Goal: Communication & Community: Share content

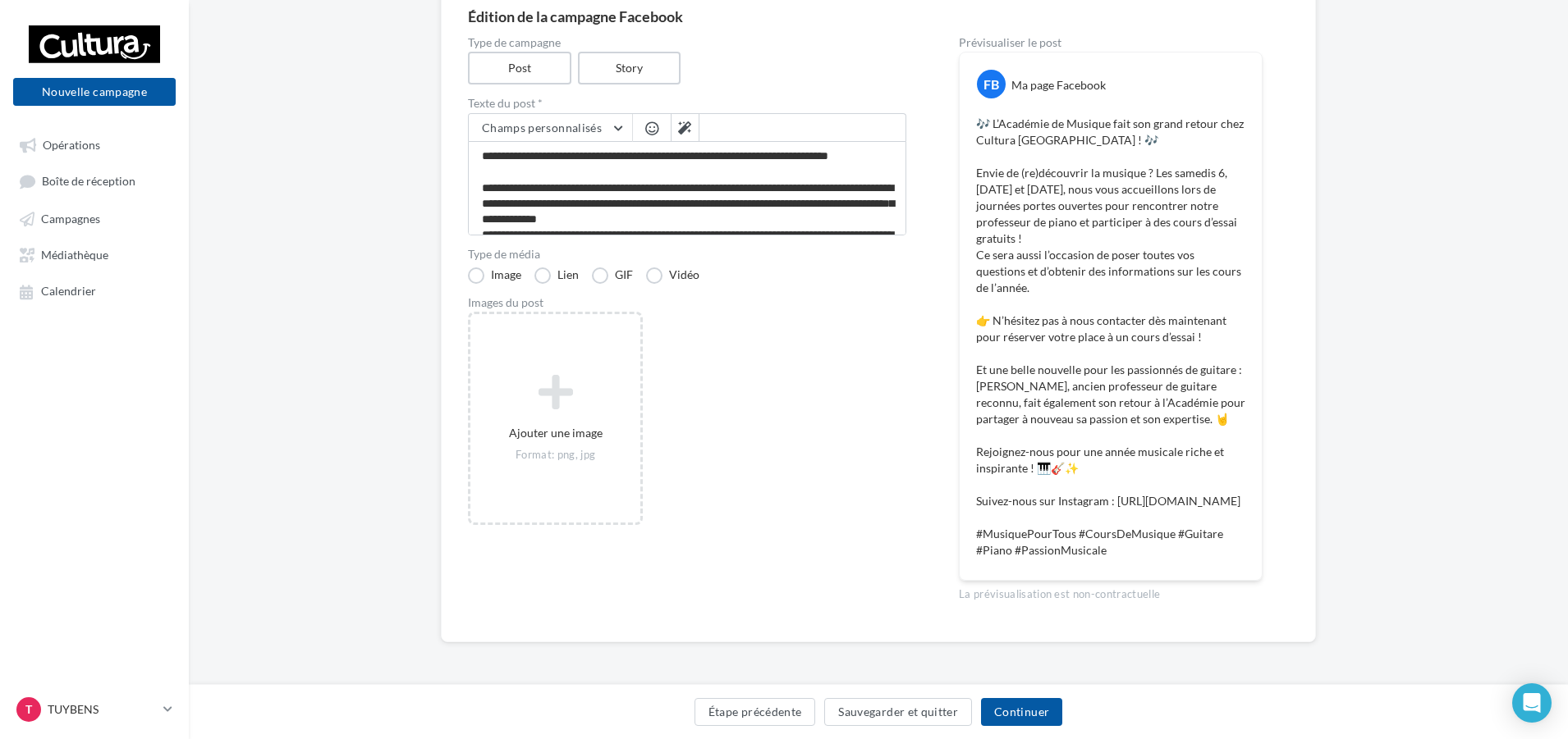
scroll to position [252, 0]
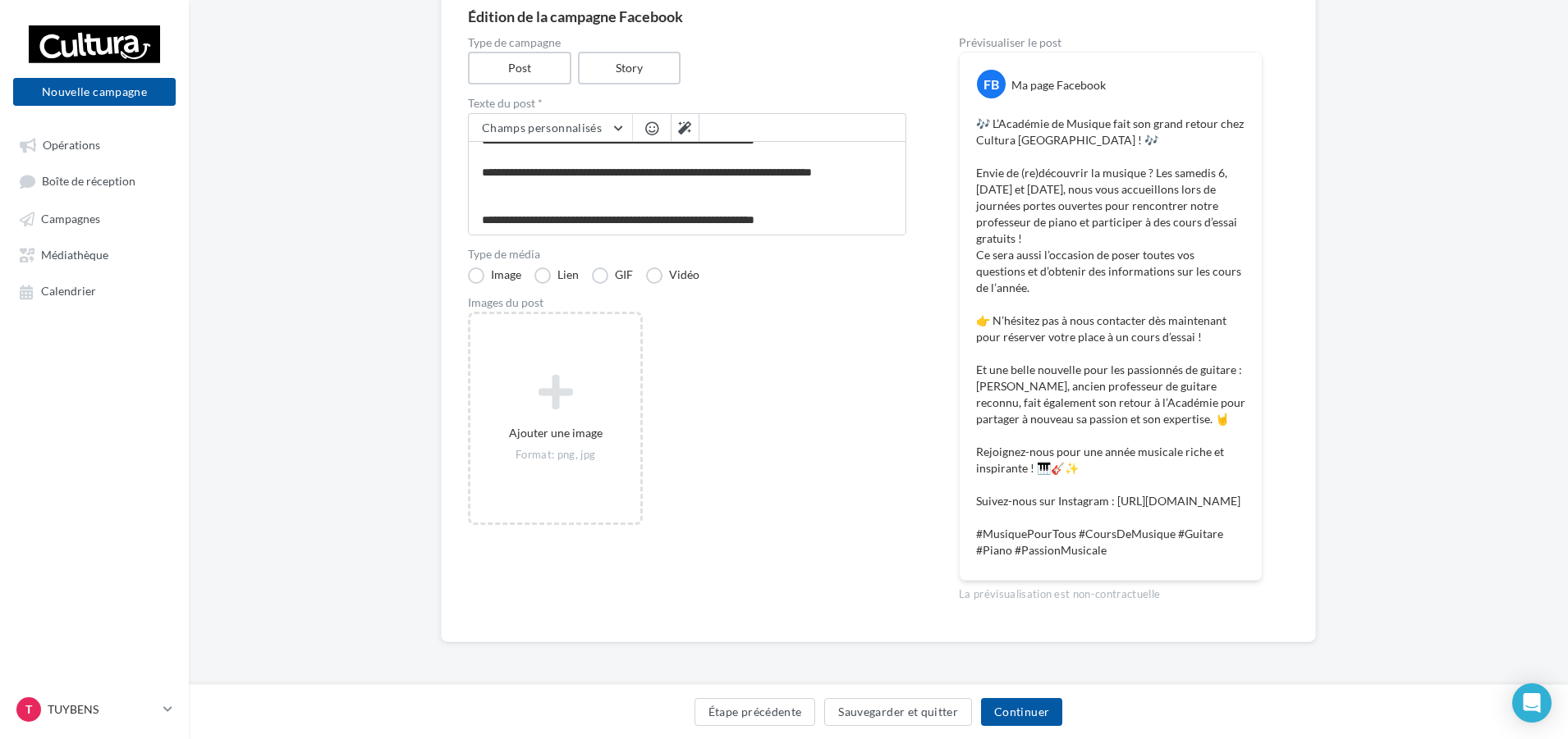
click at [1070, 200] on p "🎶 L’Académie de Musique fait son grand retour chez Cultura [GEOGRAPHIC_DATA] ! …" at bounding box center [1111, 336] width 269 height 443
click at [1103, 255] on p "🎶 L’Académie de Musique fait son grand retour chez Cultura [GEOGRAPHIC_DATA] ! …" at bounding box center [1111, 336] width 269 height 443
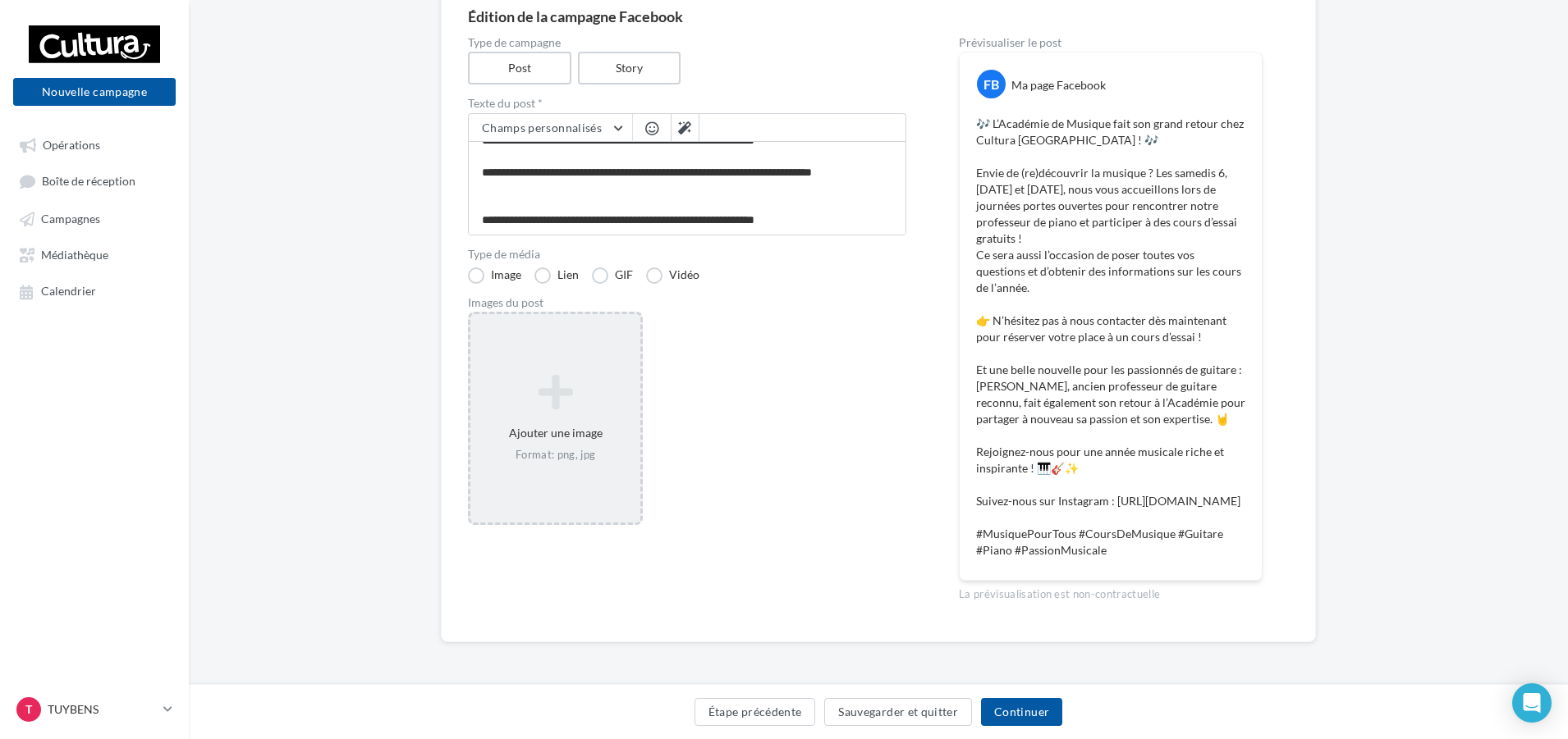
click at [580, 443] on div "Ajouter une image Format: png, jpg" at bounding box center [554, 418] width 170 height 105
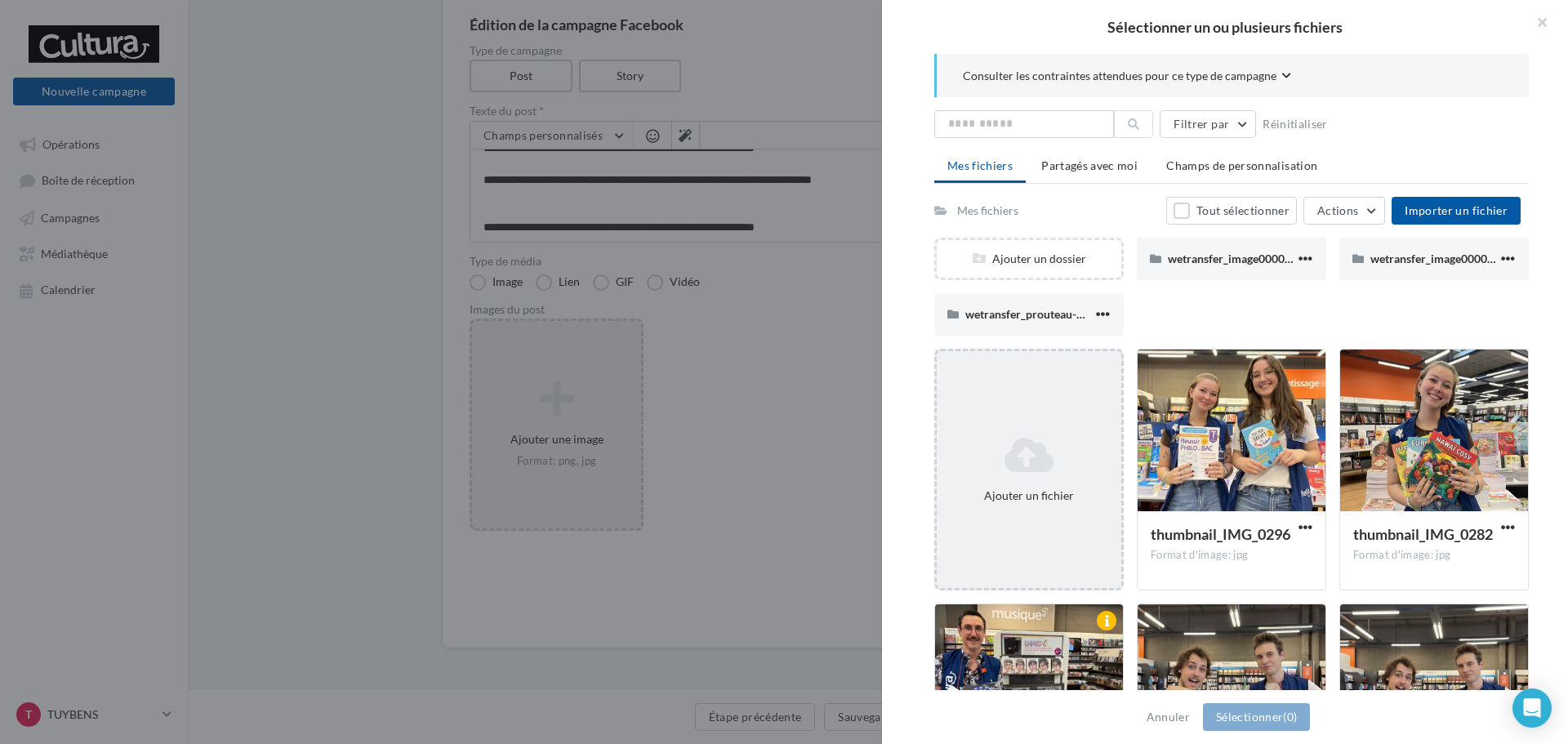
click at [1039, 468] on icon at bounding box center [1029, 454] width 172 height 40
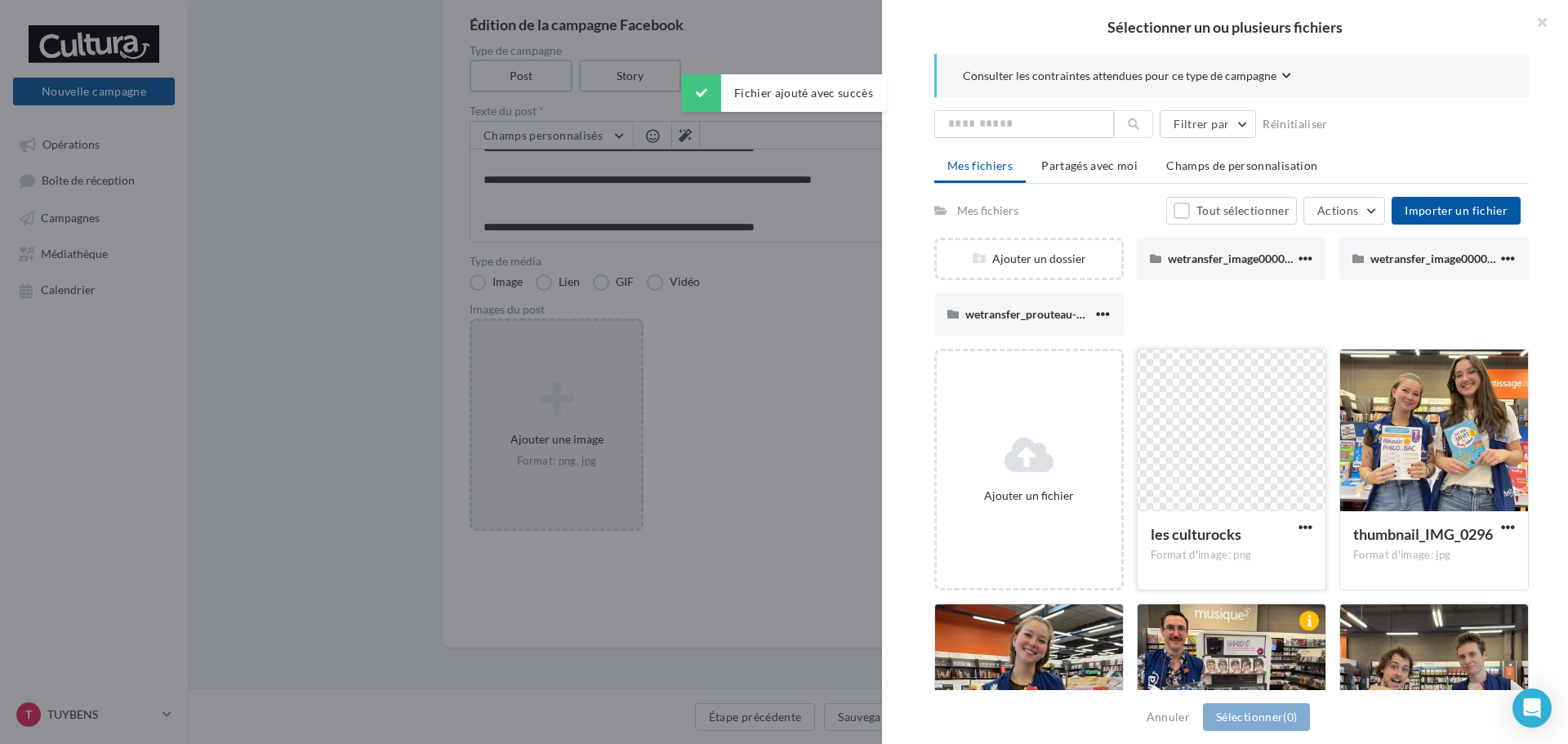
click at [1241, 438] on div at bounding box center [1231, 431] width 188 height 163
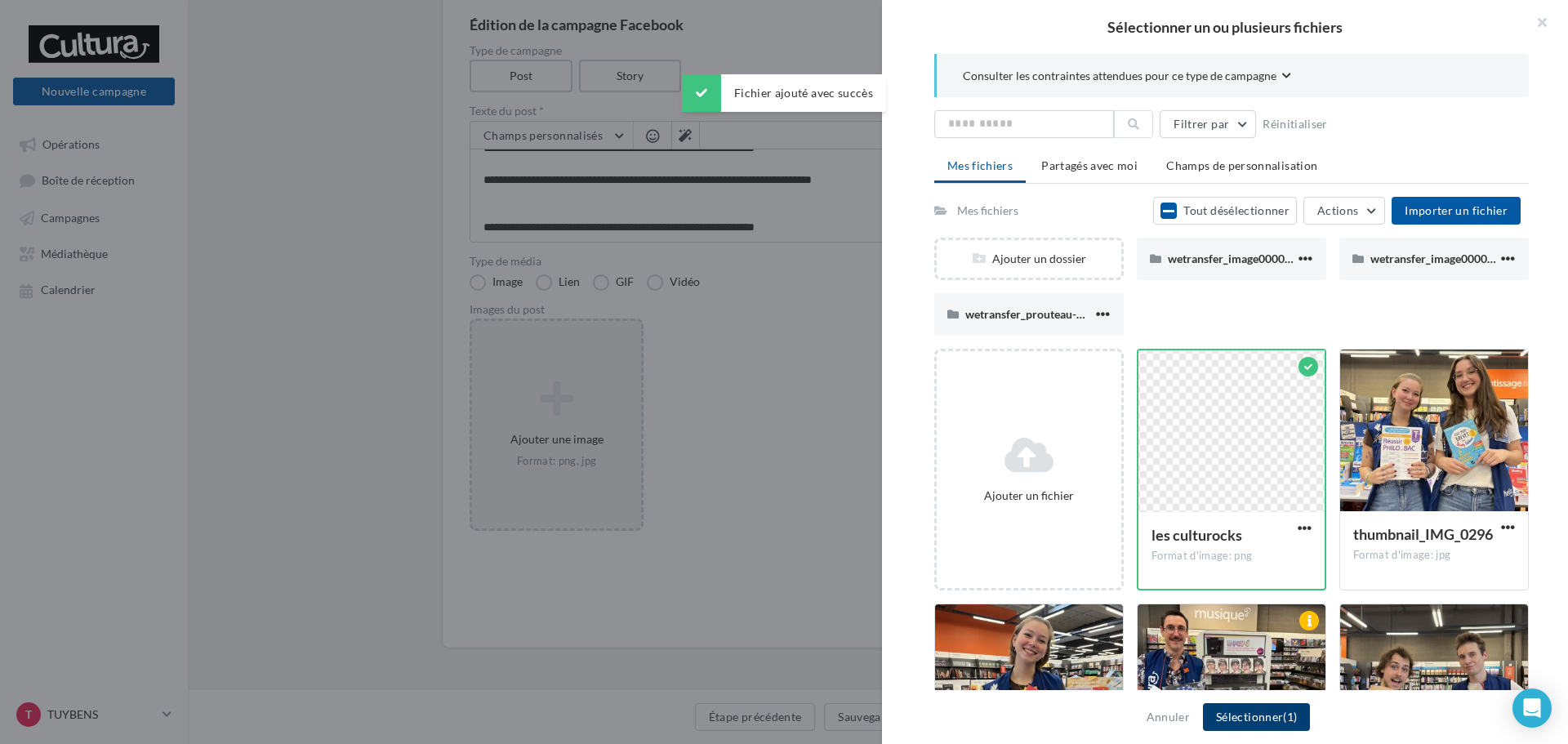
click at [1232, 717] on button "Sélectionner (1)" at bounding box center [1257, 716] width 107 height 28
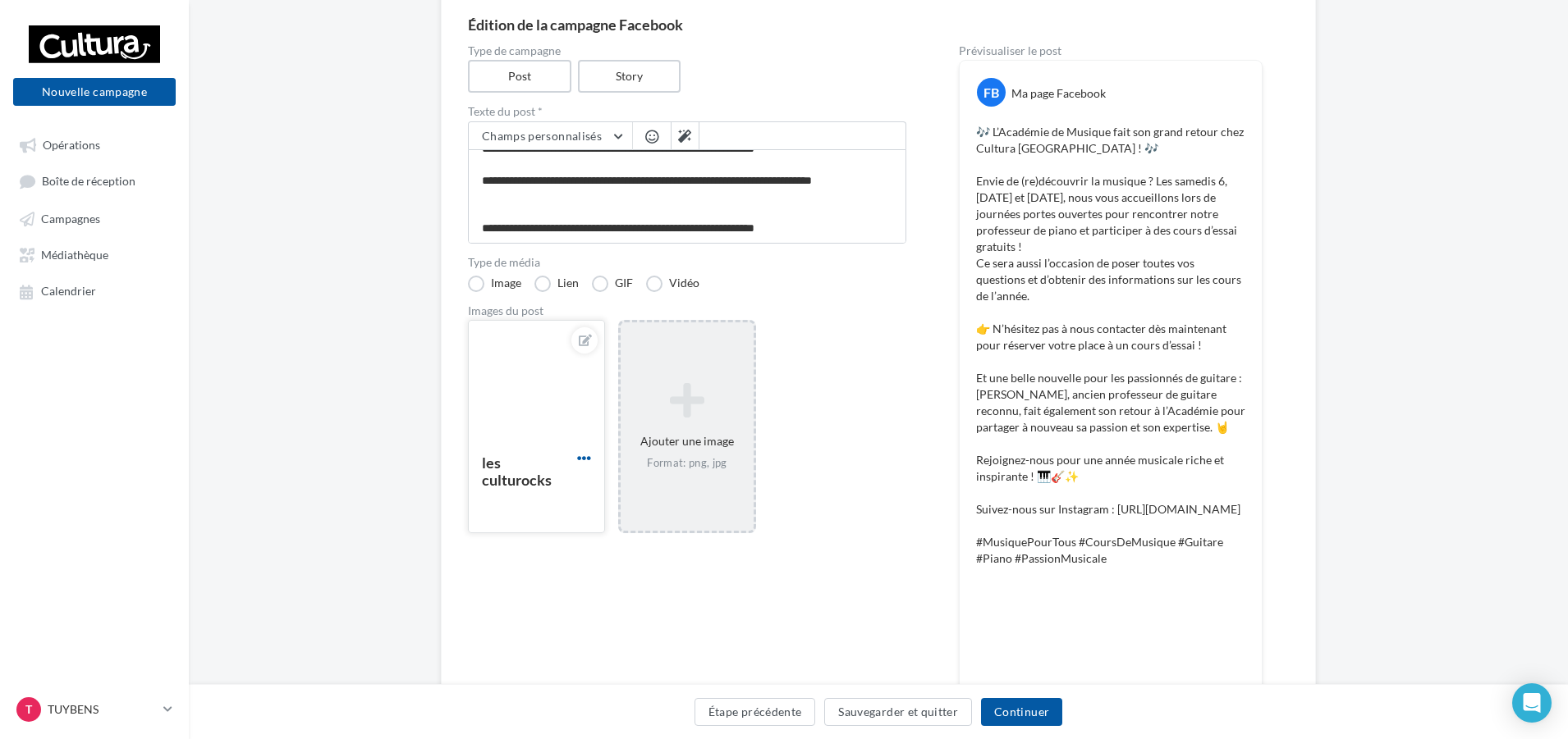
click at [588, 458] on span "button" at bounding box center [583, 458] width 14 height 14
click at [637, 571] on button "Supprimer" at bounding box center [660, 576] width 173 height 43
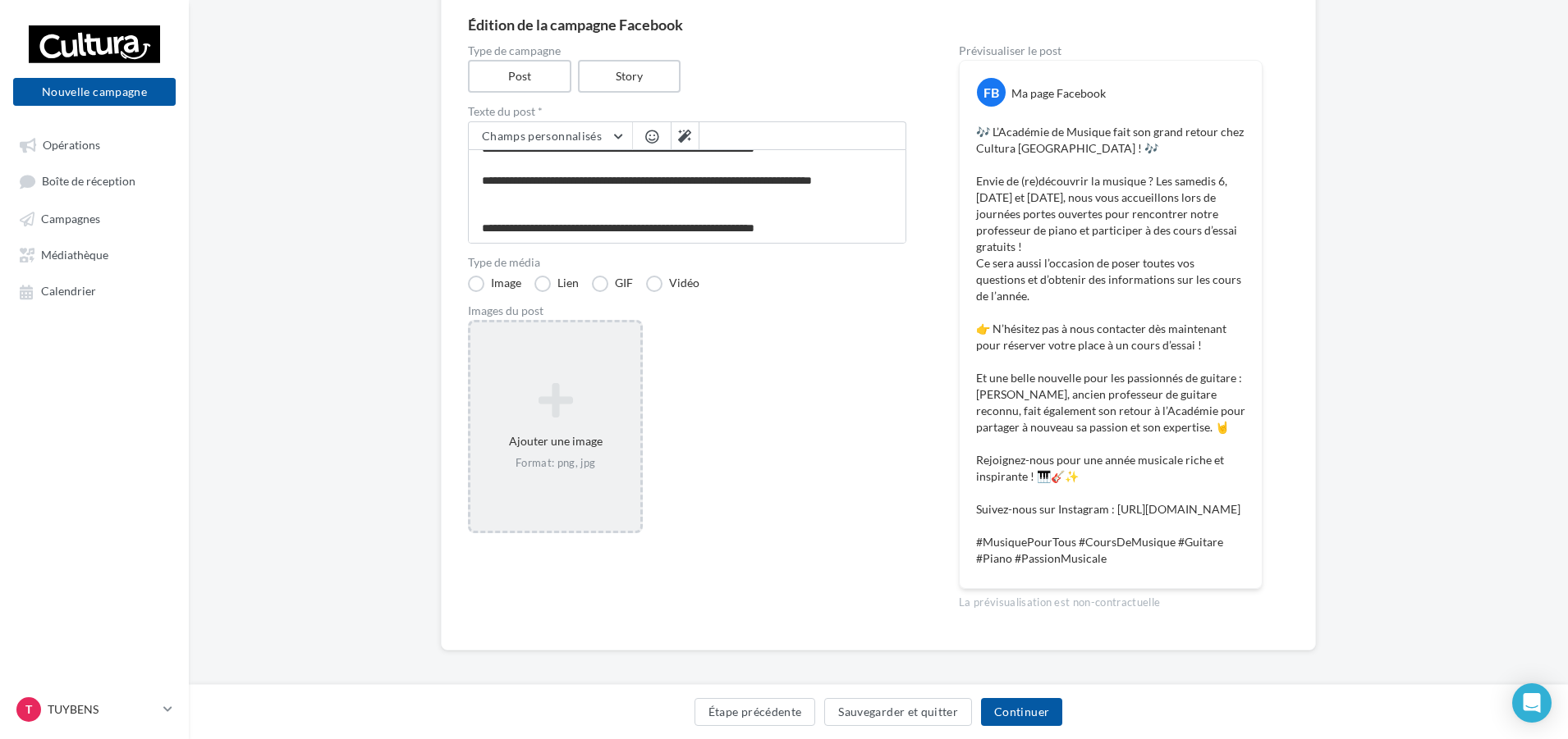
click at [567, 436] on div "Ajouter une image Format: png, jpg" at bounding box center [554, 426] width 170 height 105
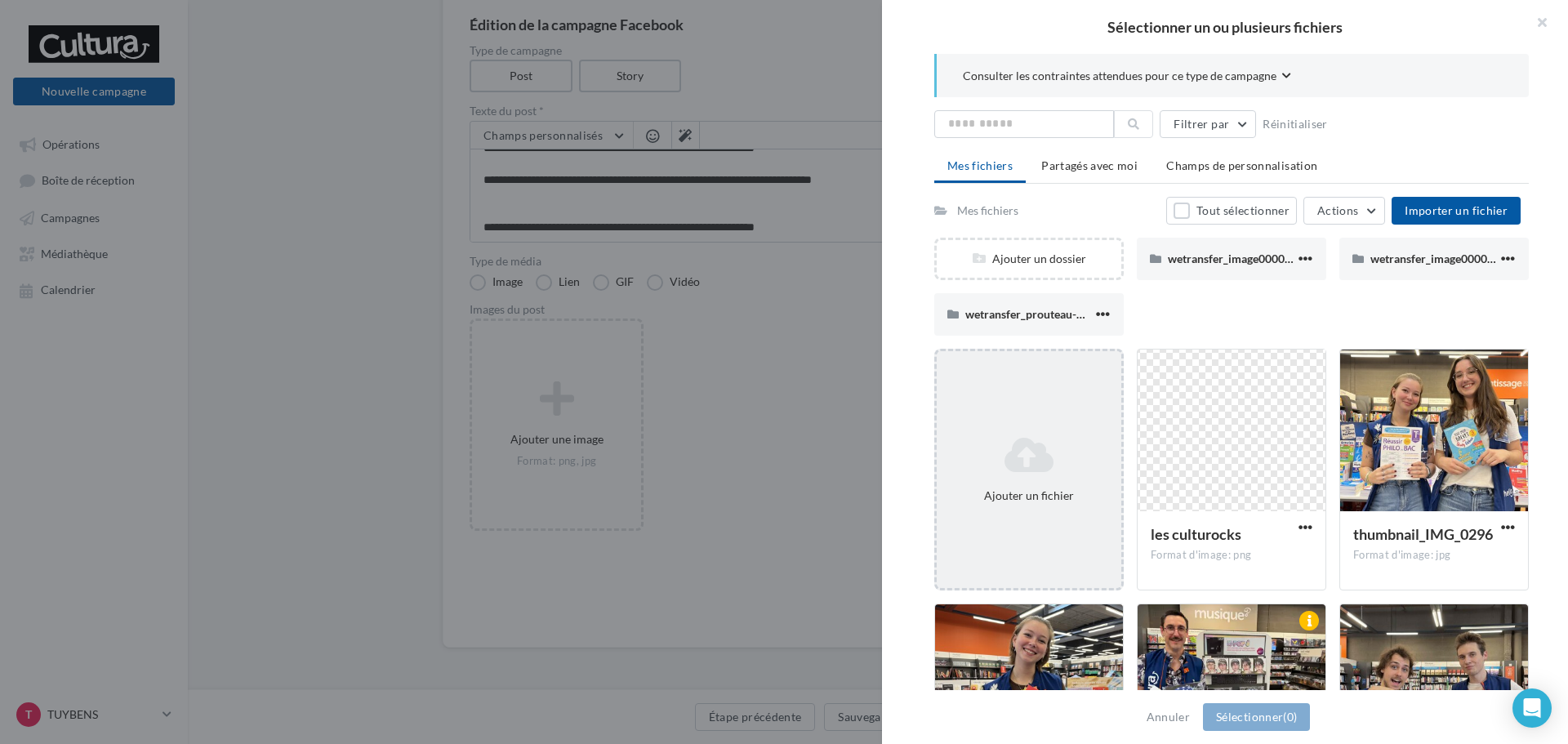
click at [1048, 441] on icon at bounding box center [1029, 454] width 172 height 40
click at [1086, 488] on div "Ajouter un fichier" at bounding box center [1029, 495] width 172 height 16
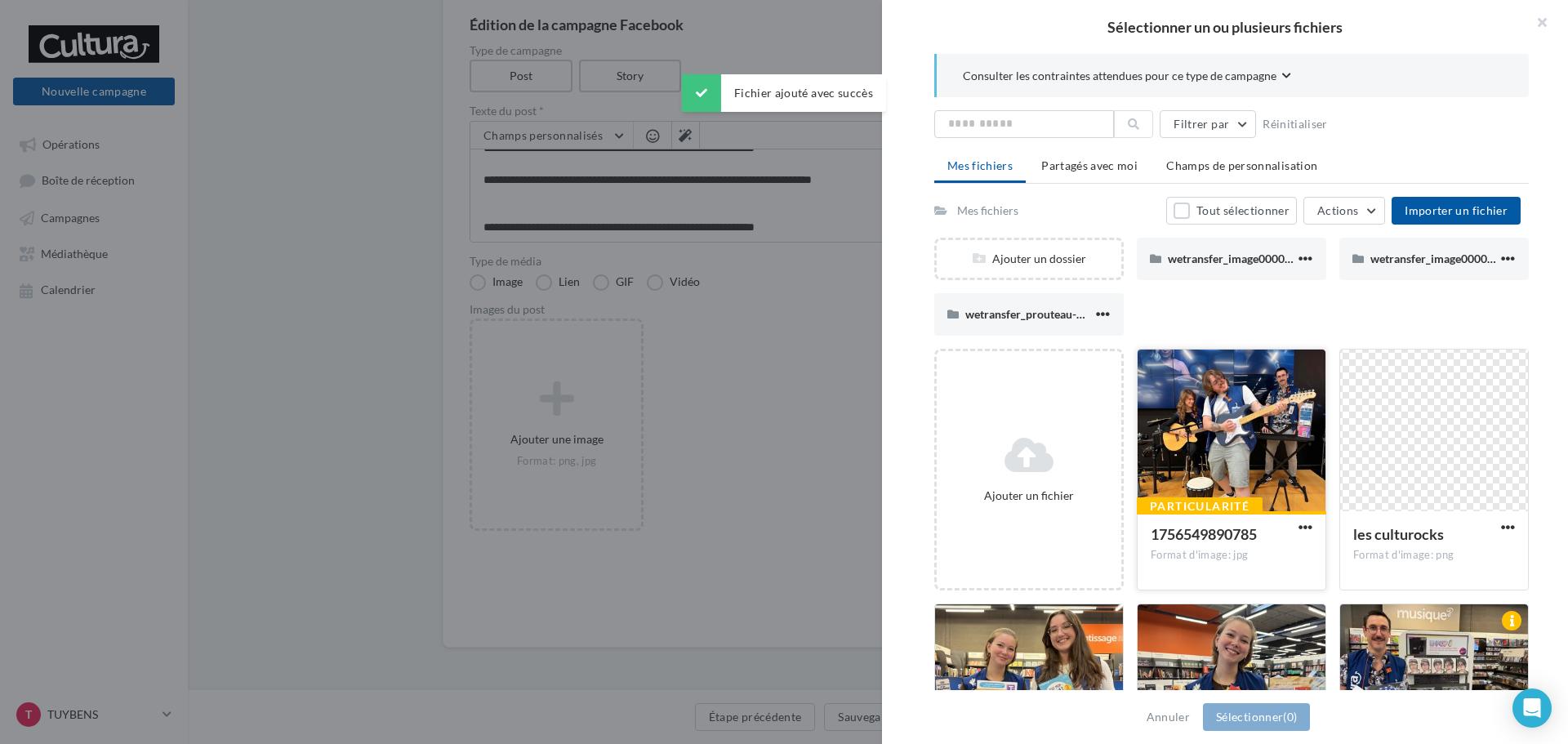
click at [1184, 430] on div at bounding box center [1231, 431] width 188 height 163
click at [1275, 723] on button "Sélectionner (1)" at bounding box center [1257, 716] width 107 height 28
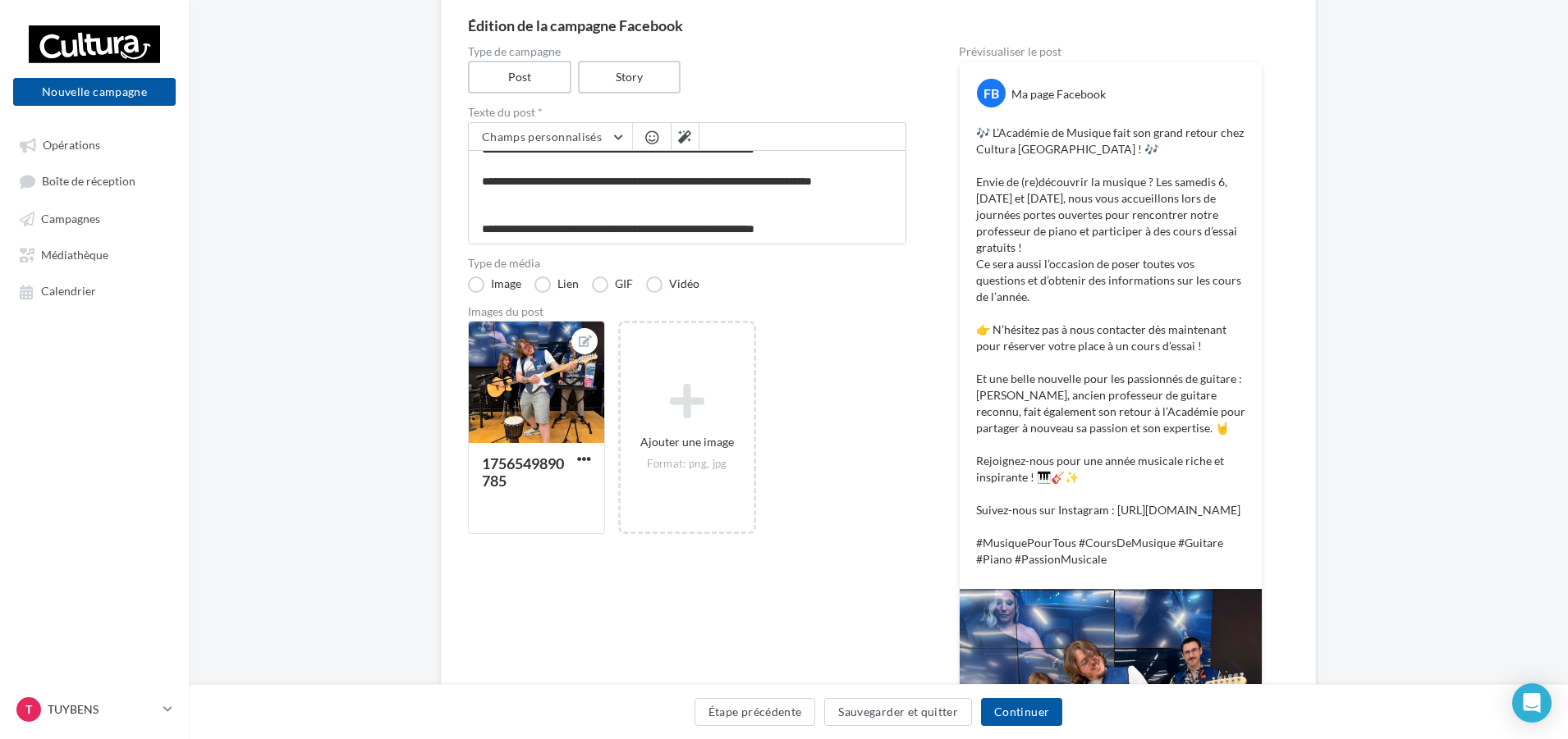
scroll to position [458, 0]
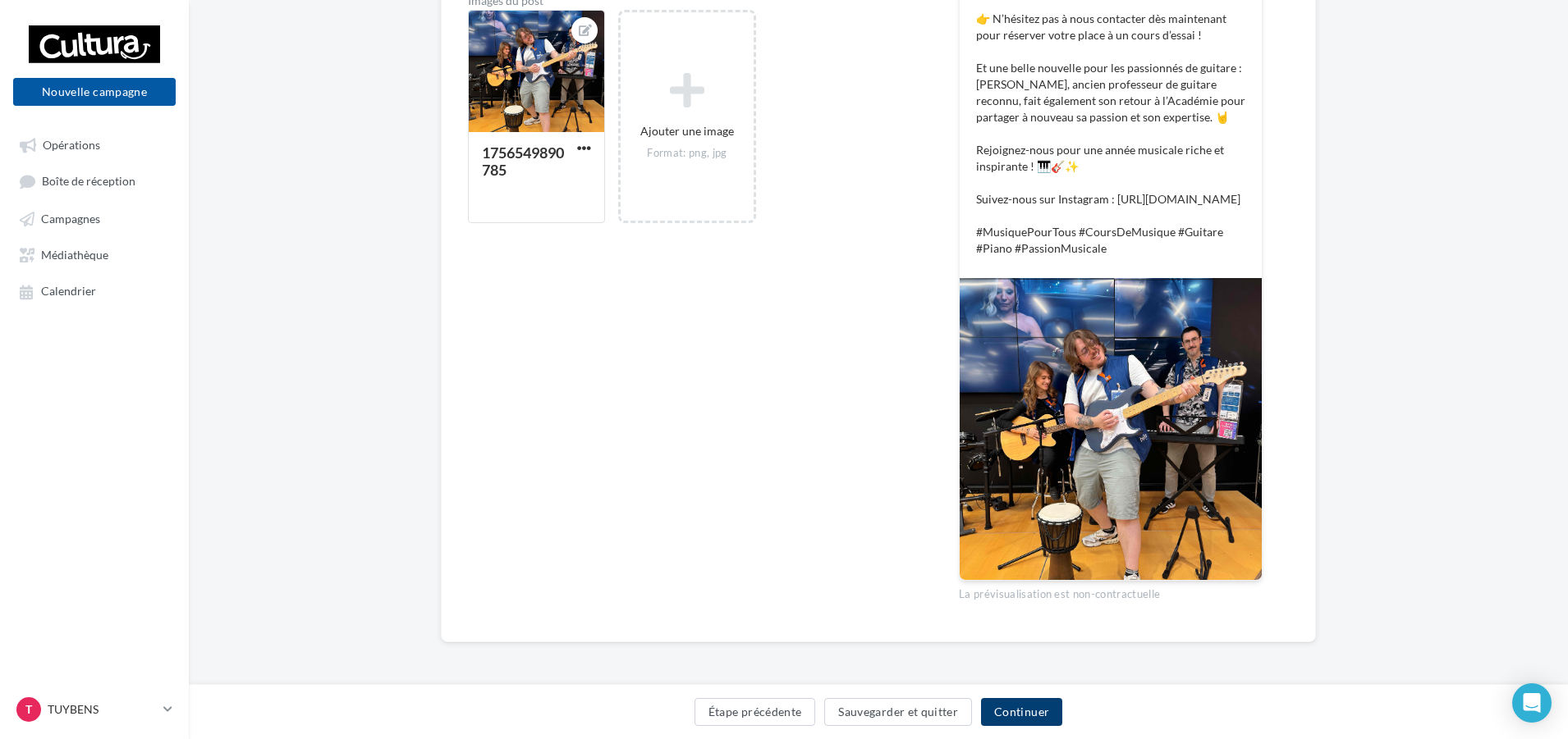
click at [1015, 719] on button "Continuer" at bounding box center [1021, 712] width 81 height 28
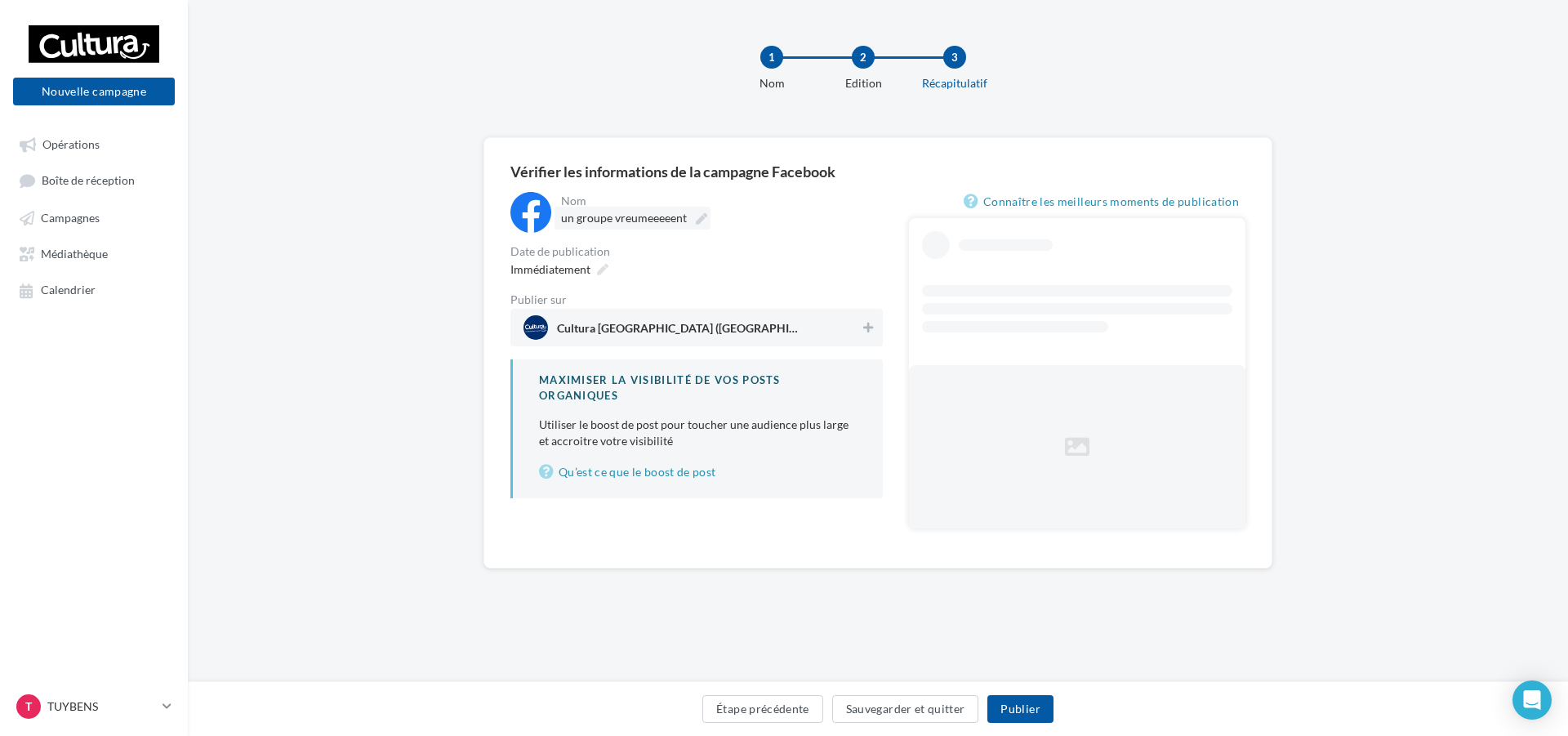
click at [647, 217] on span "un groupe vreumeeeeent" at bounding box center [624, 218] width 125 height 14
click at [647, 217] on input "**********" at bounding box center [633, 220] width 144 height 28
drag, startPoint x: 736, startPoint y: 225, endPoint x: 513, endPoint y: 225, distance: 223.0
click at [513, 225] on div "**********" at bounding box center [696, 215] width 372 height 47
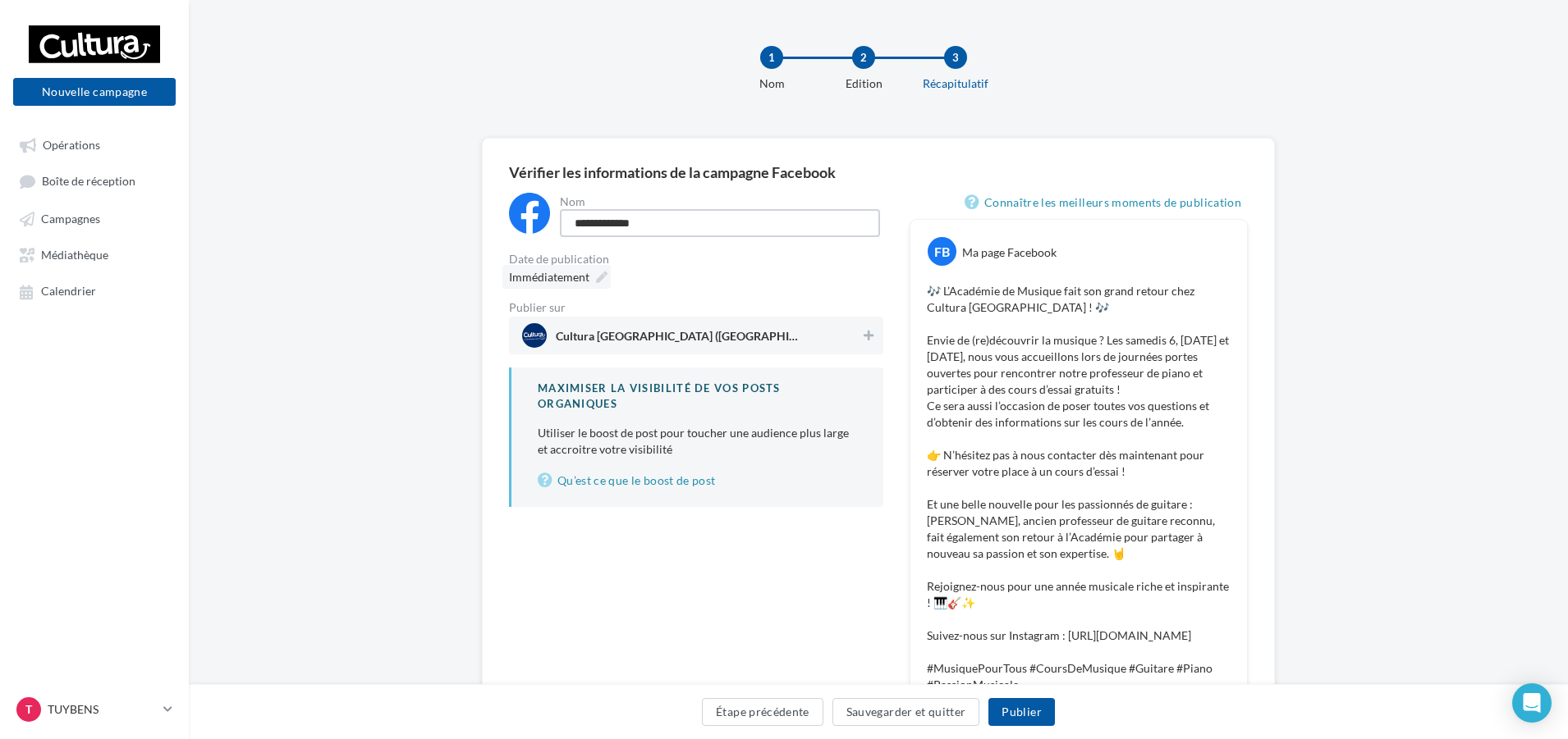
type input "**********"
click at [596, 272] on icon at bounding box center [602, 271] width 12 height 12
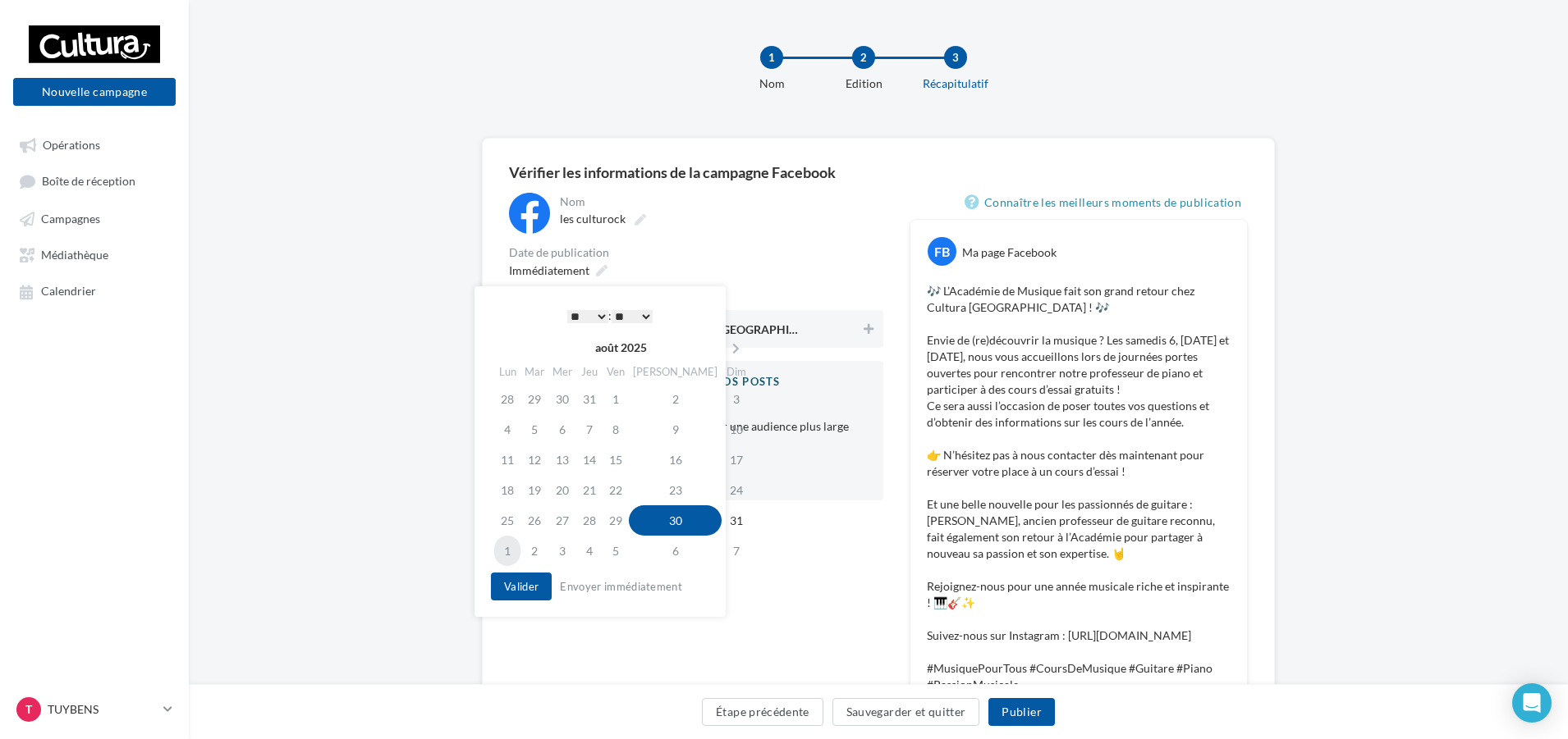
click at [516, 552] on td "1" at bounding box center [507, 550] width 26 height 30
click at [524, 585] on button "Valider" at bounding box center [520, 586] width 61 height 28
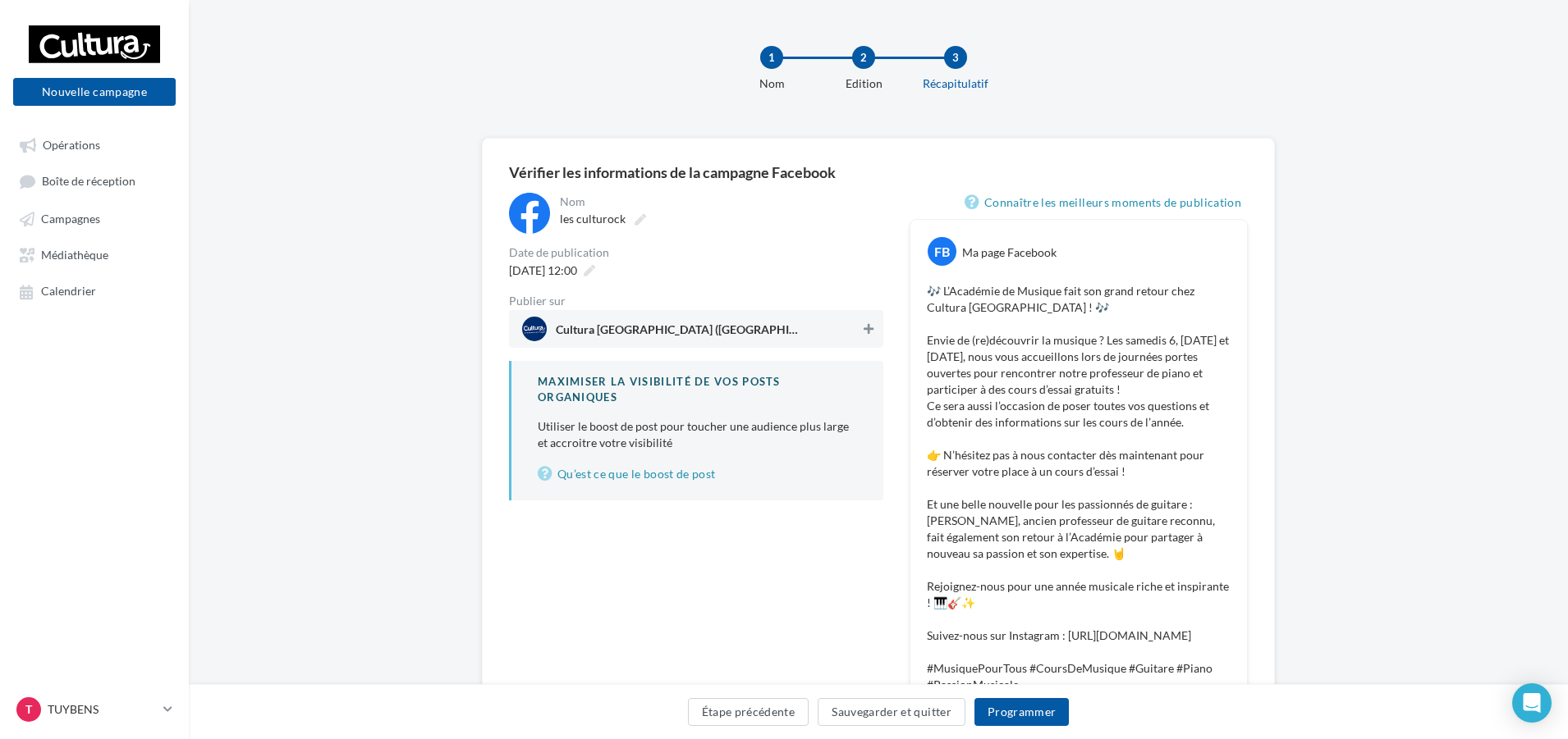
click at [868, 326] on icon at bounding box center [868, 329] width 10 height 12
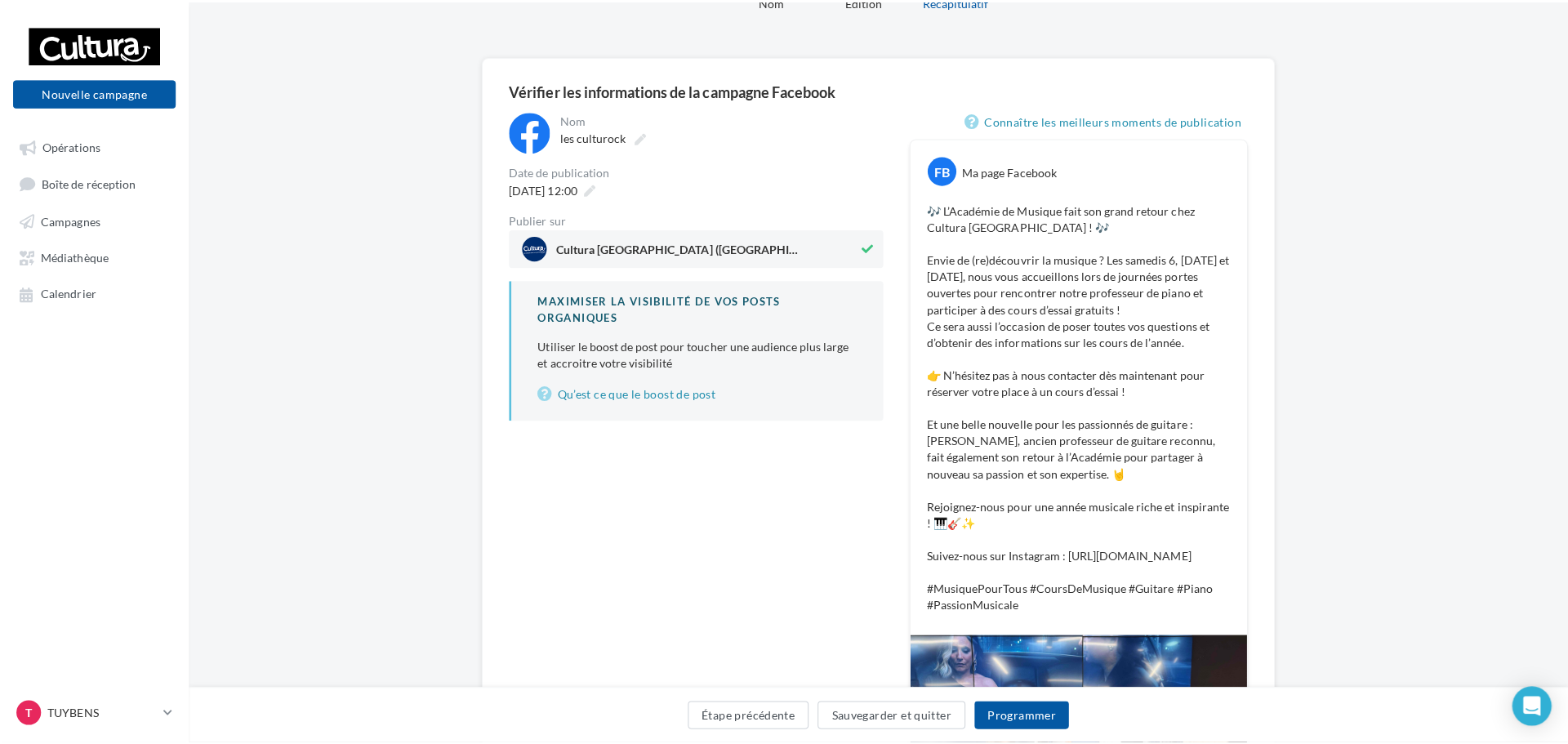
scroll to position [327, 0]
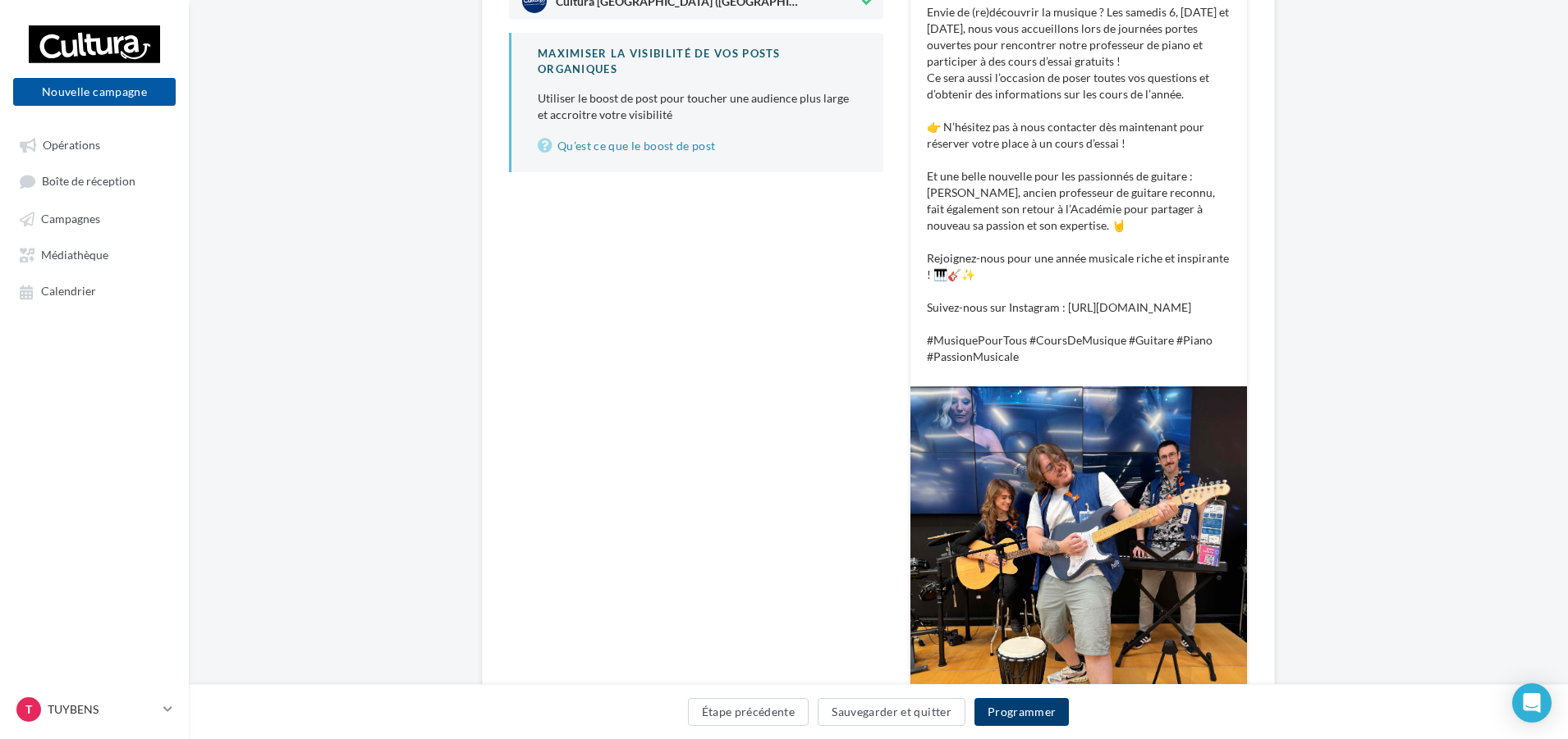
click at [1025, 719] on button "Programmer" at bounding box center [1021, 712] width 95 height 28
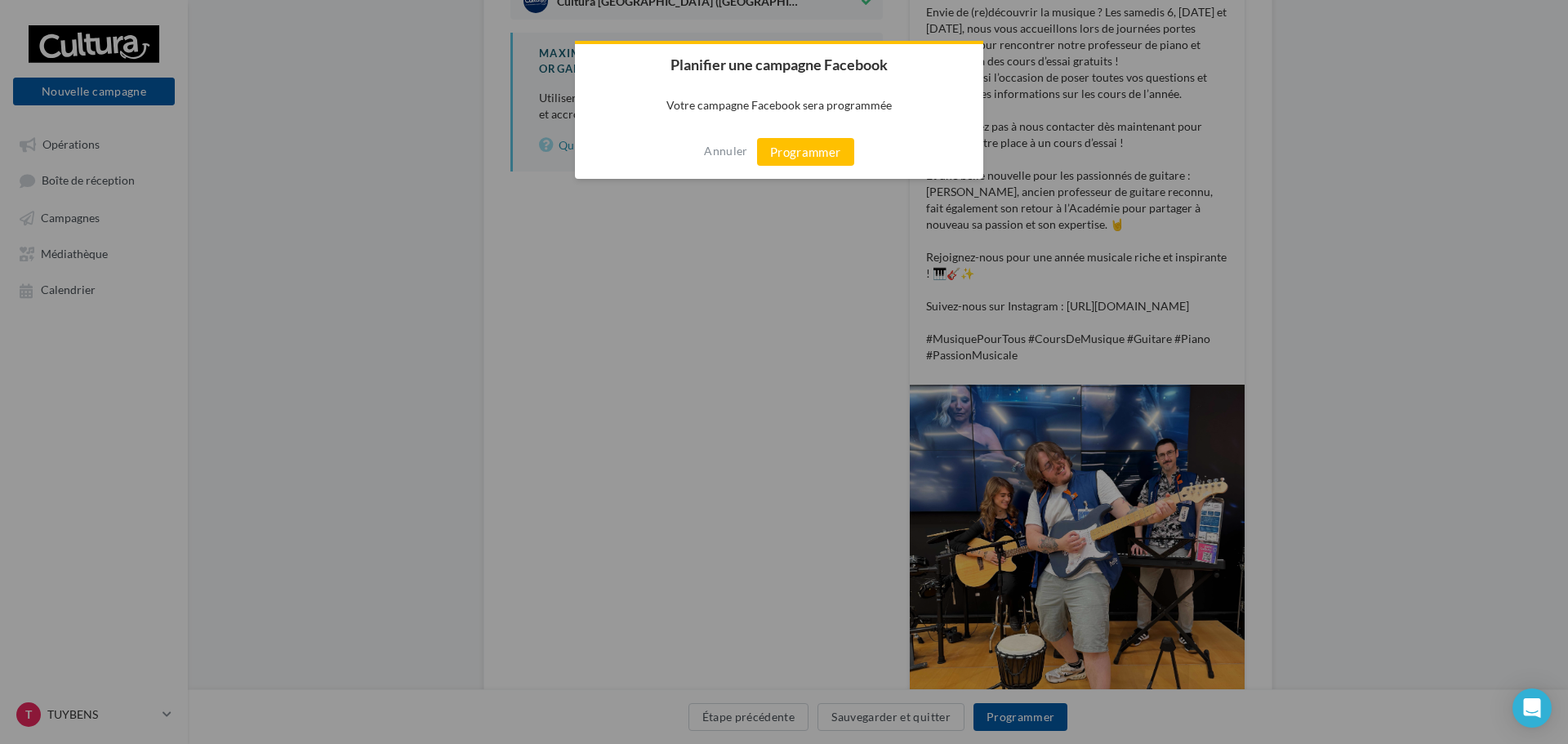
click at [817, 126] on div "Annuler Programmer" at bounding box center [778, 152] width 408 height 54
click at [818, 149] on button "Programmer" at bounding box center [805, 151] width 97 height 28
